Goal: Check status: Check status

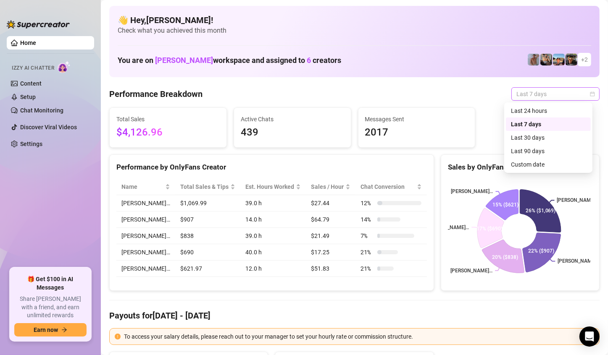
click at [542, 97] on span "Last 7 days" at bounding box center [555, 94] width 78 height 13
click at [529, 163] on div "Custom date" at bounding box center [548, 164] width 75 height 9
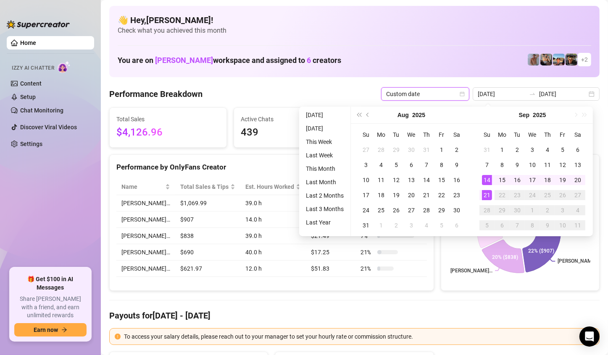
type input "[DATE]"
click at [487, 200] on div "21" at bounding box center [487, 195] width 10 height 10
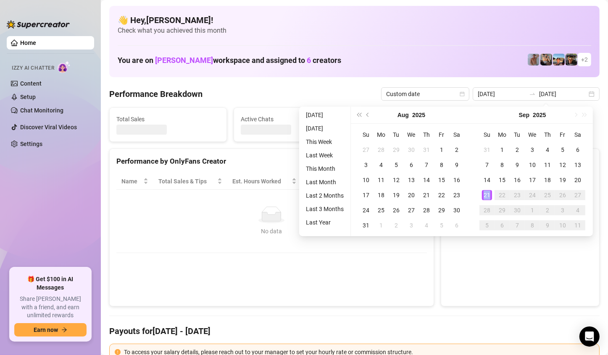
type input "[DATE]"
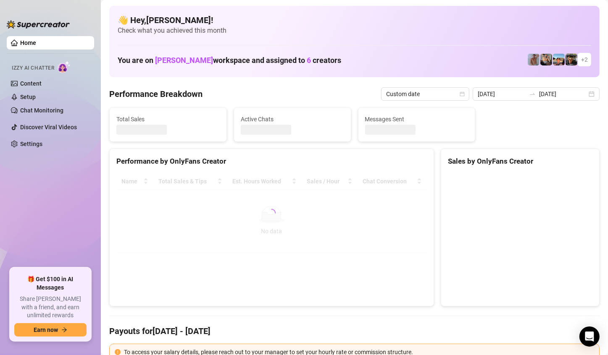
click at [487, 195] on canvas at bounding box center [519, 237] width 142 height 126
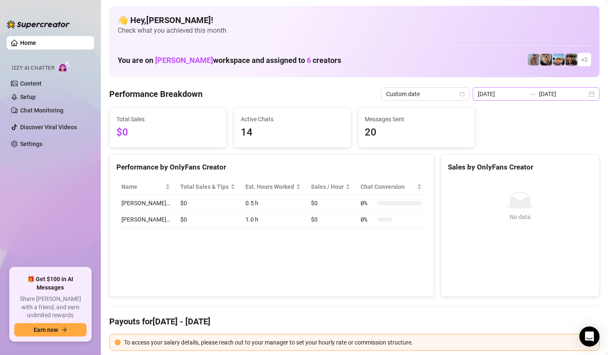
click at [591, 96] on div "[DATE] [DATE]" at bounding box center [536, 93] width 127 height 13
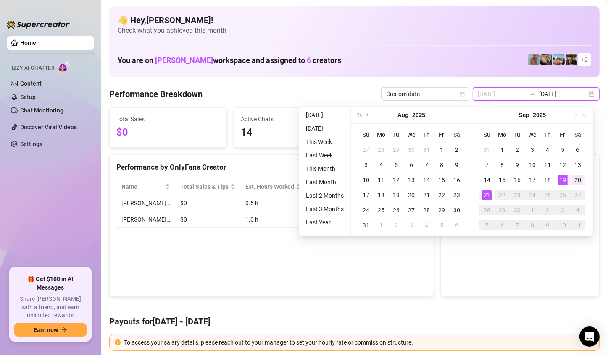
type input "[DATE]"
click at [576, 176] on div "20" at bounding box center [578, 180] width 10 height 10
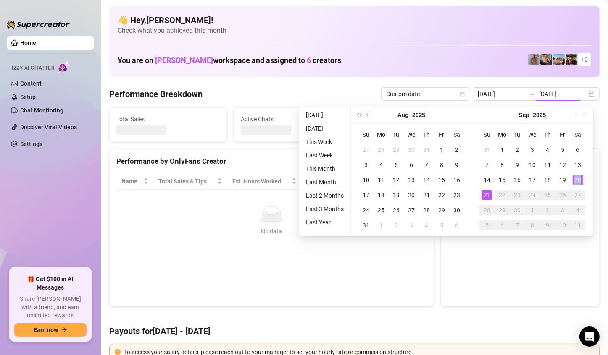
type input "[DATE]"
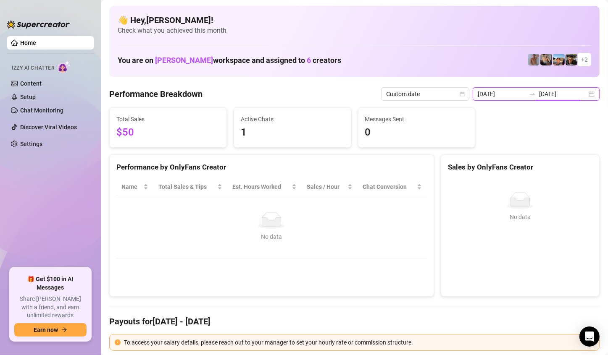
click at [577, 90] on input "[DATE]" at bounding box center [563, 93] width 48 height 9
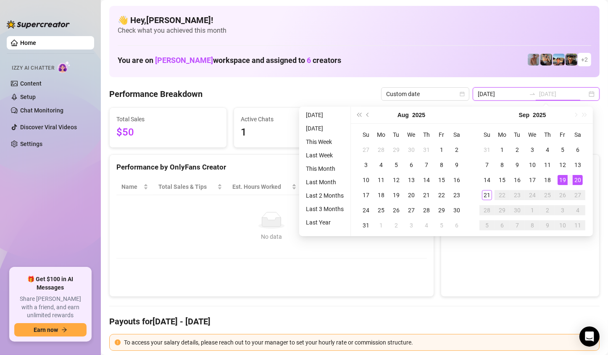
type input "[DATE]"
click at [560, 178] on div "19" at bounding box center [563, 180] width 10 height 10
click at [560, 178] on div "No data No data" at bounding box center [520, 234] width 158 height 124
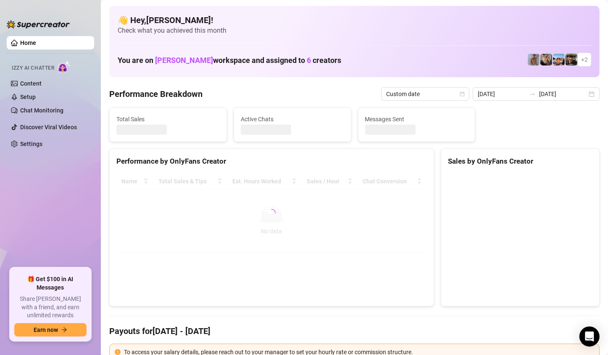
type input "[DATE]"
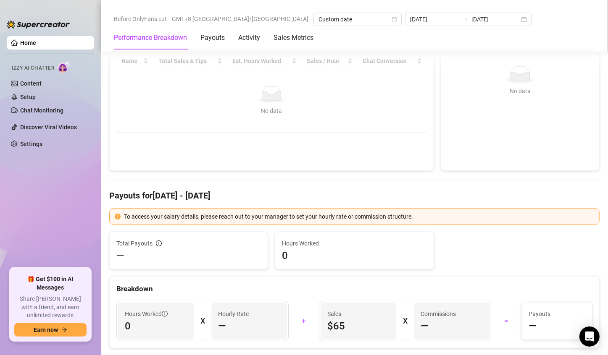
scroll to position [252, 0]
